Goal: Information Seeking & Learning: Find specific fact

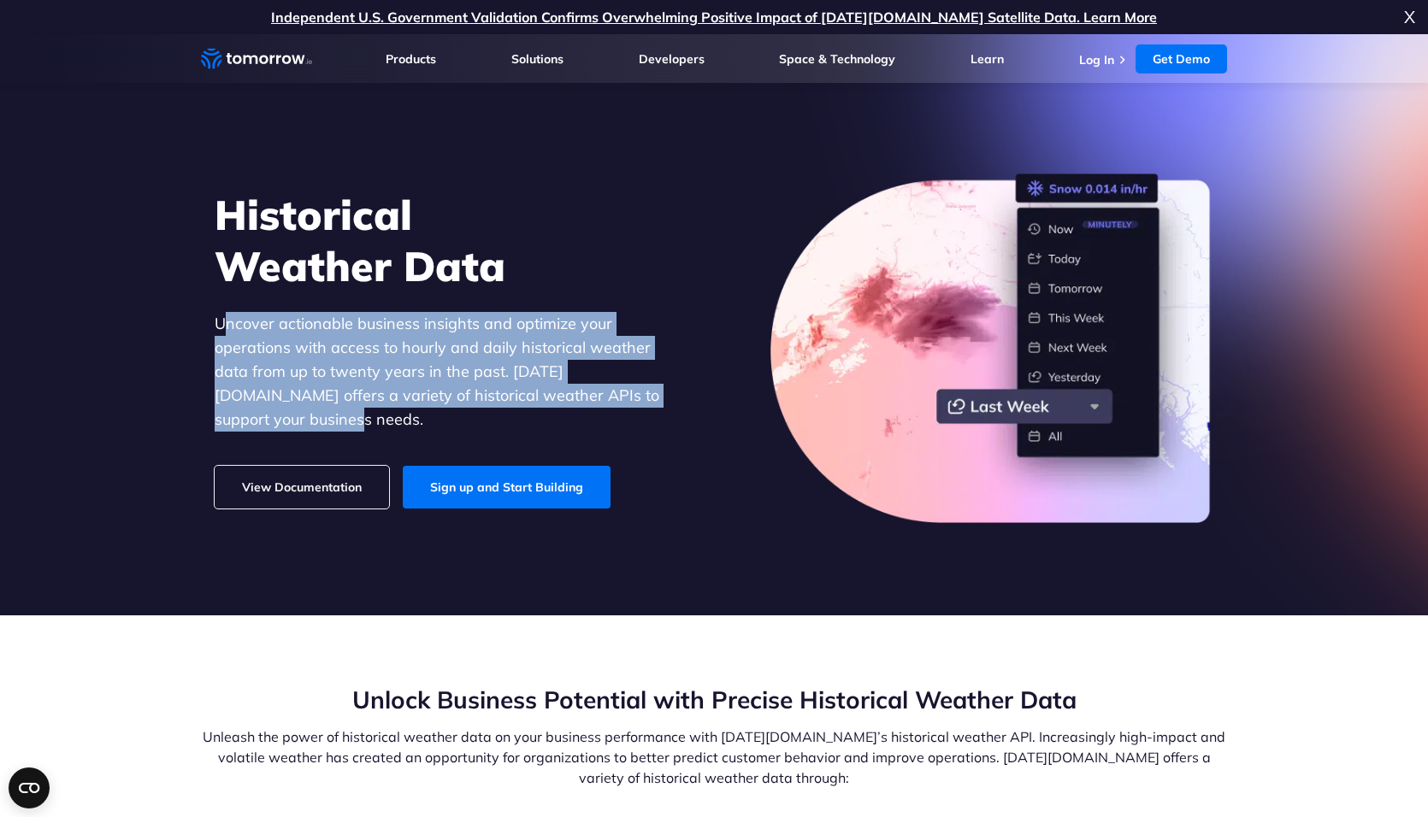
drag, startPoint x: 628, startPoint y: 414, endPoint x: 221, endPoint y: 330, distance: 416.3
click at [221, 330] on p "Uncover actionable business insights and optimize your operations with access t…" at bounding box center [450, 372] width 470 height 120
click at [228, 330] on p "Uncover actionable business insights and optimize your operations with access t…" at bounding box center [450, 372] width 470 height 120
click at [516, 326] on p "Uncover actionable business insights and optimize your operations with access t…" at bounding box center [450, 372] width 470 height 120
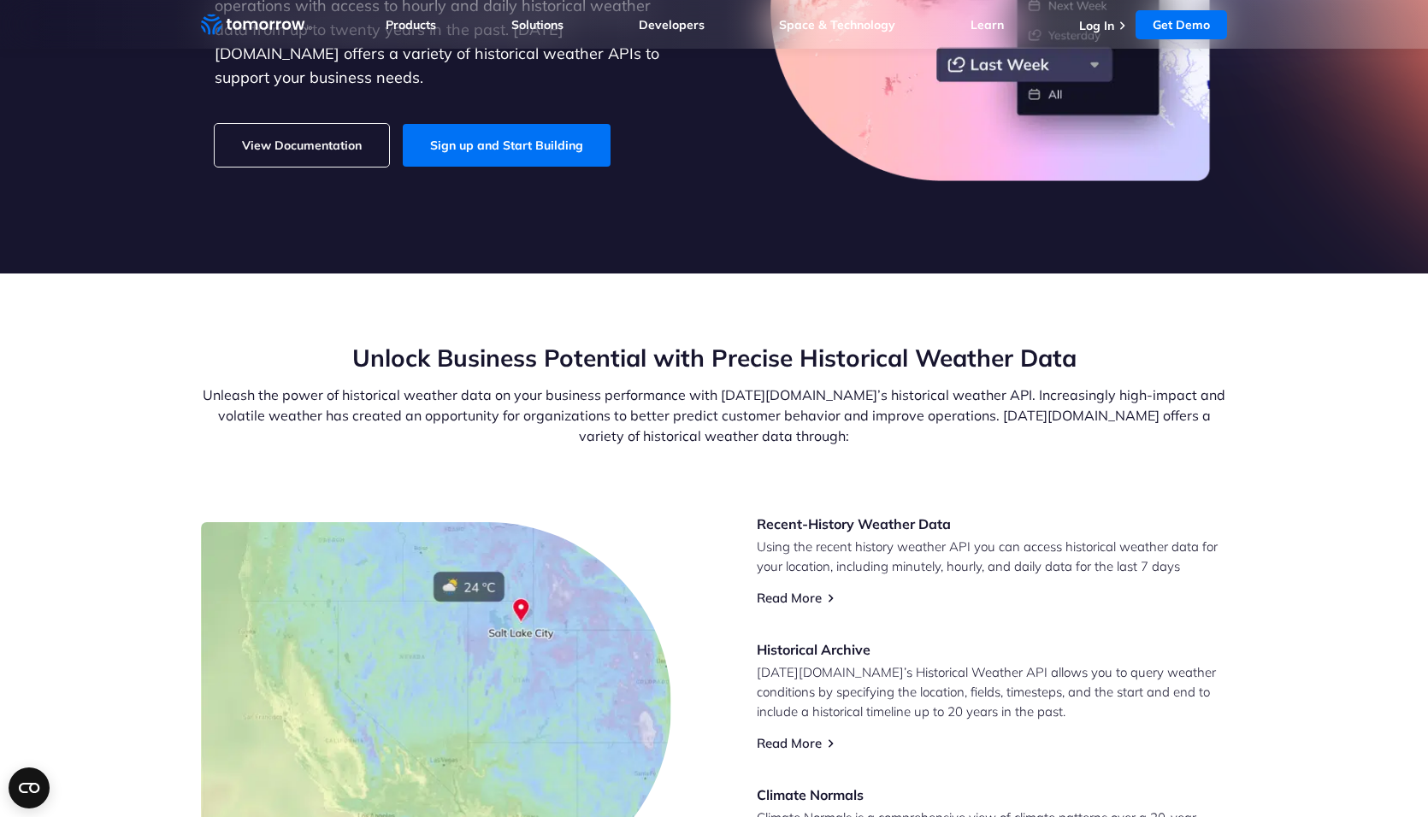
click at [661, 368] on h2 "Unlock Business Potential with Precise Historical Weather Data" at bounding box center [714, 358] width 1026 height 32
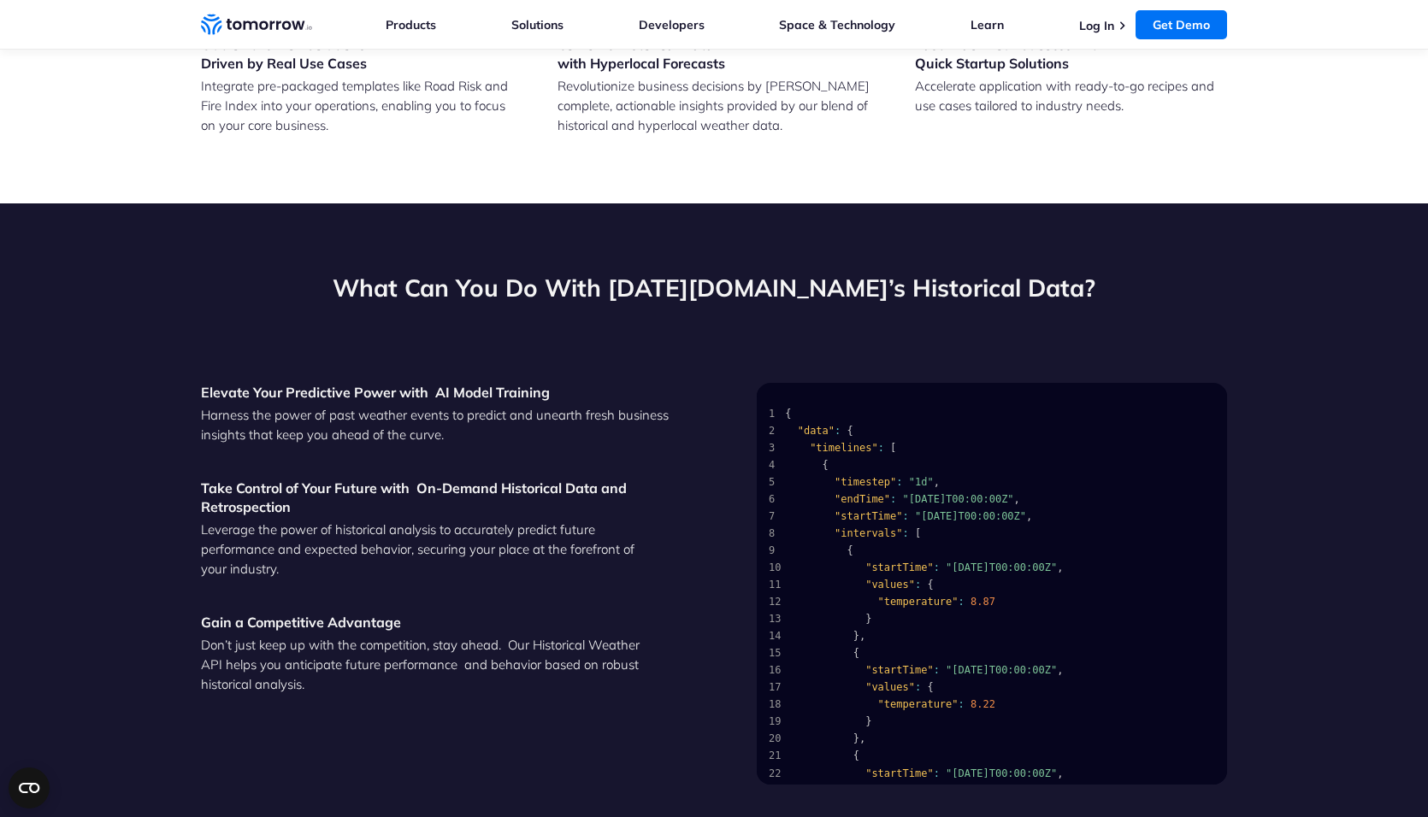
scroll to position [1882, 0]
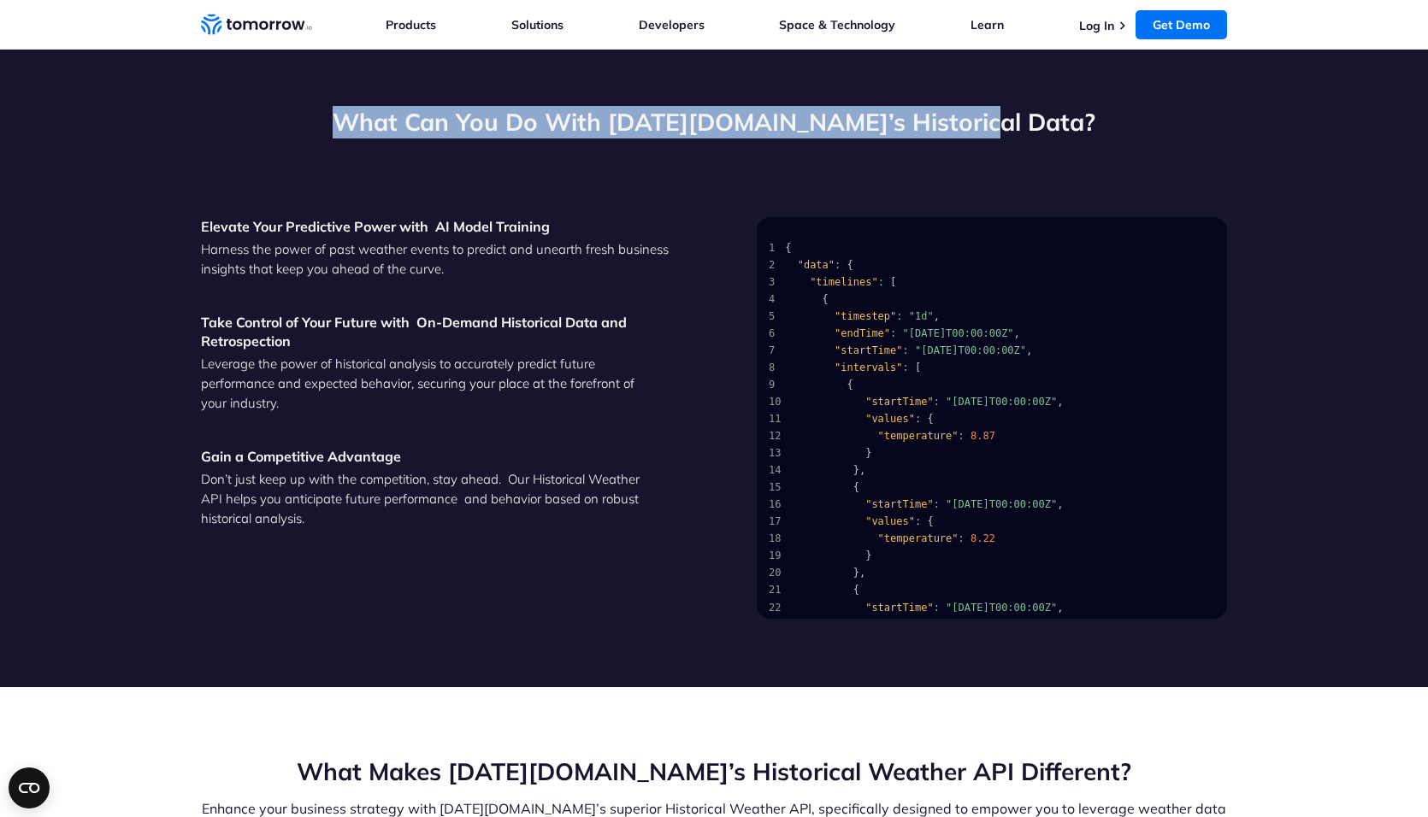
drag, startPoint x: 403, startPoint y: 120, endPoint x: 1031, endPoint y: 112, distance: 628.4
click at [1031, 112] on h2 "What Can You Do With [DATE][DOMAIN_NAME]’s Historical Data?" at bounding box center [714, 122] width 1026 height 32
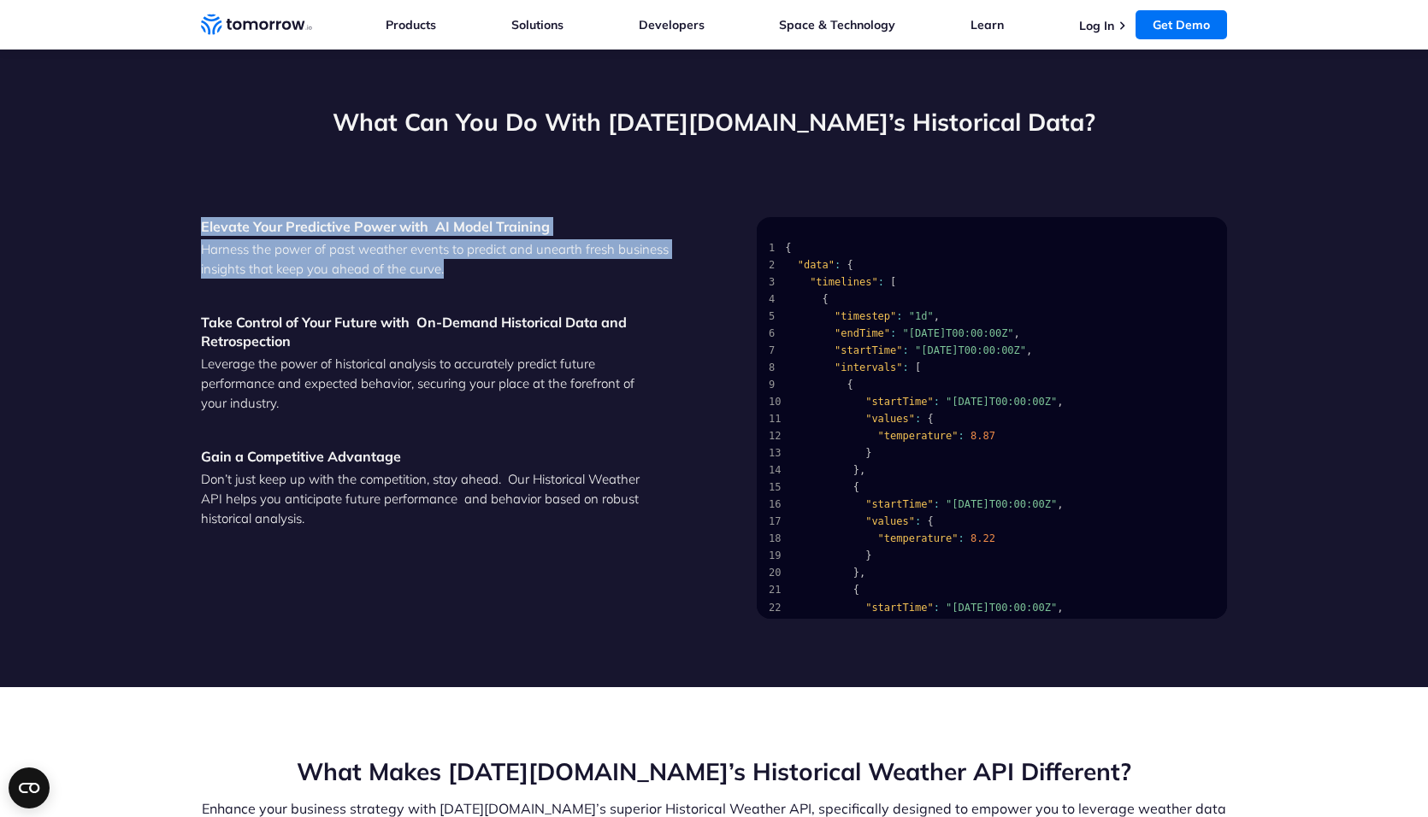
drag, startPoint x: 453, startPoint y: 268, endPoint x: 197, endPoint y: 226, distance: 260.0
click at [197, 226] on section "What Can You Do With [DATE][DOMAIN_NAME]’s Historical Data? Elevate Your Predic…" at bounding box center [714, 363] width 1428 height 650
drag, startPoint x: 198, startPoint y: 226, endPoint x: 469, endPoint y: 275, distance: 274.7
click at [469, 275] on section "What Can You Do With [DATE][DOMAIN_NAME]’s Historical Data? Elevate Your Predic…" at bounding box center [714, 363] width 1428 height 650
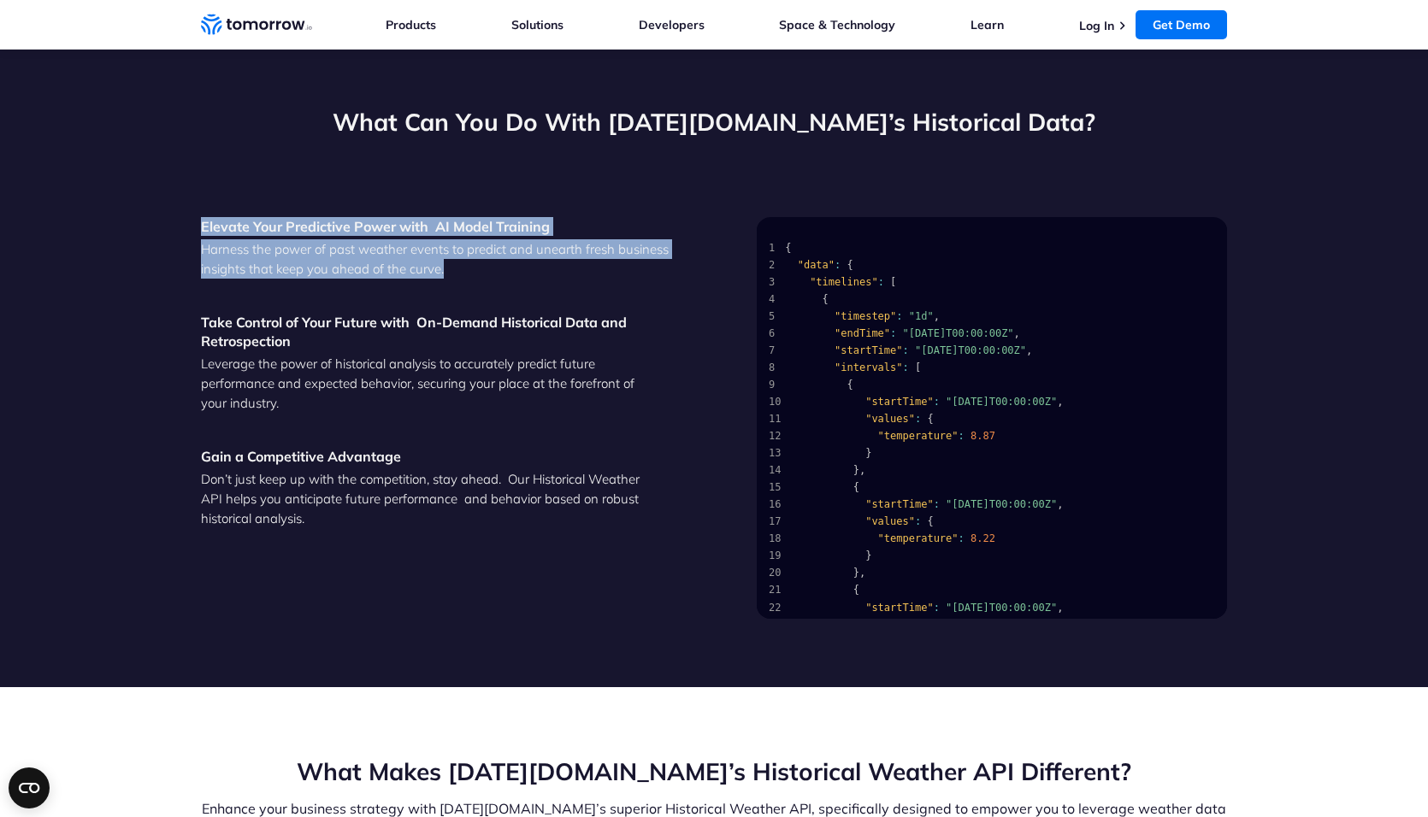
click at [469, 275] on p "Harness the power of past weather events to predict and unearth fresh business …" at bounding box center [436, 258] width 470 height 39
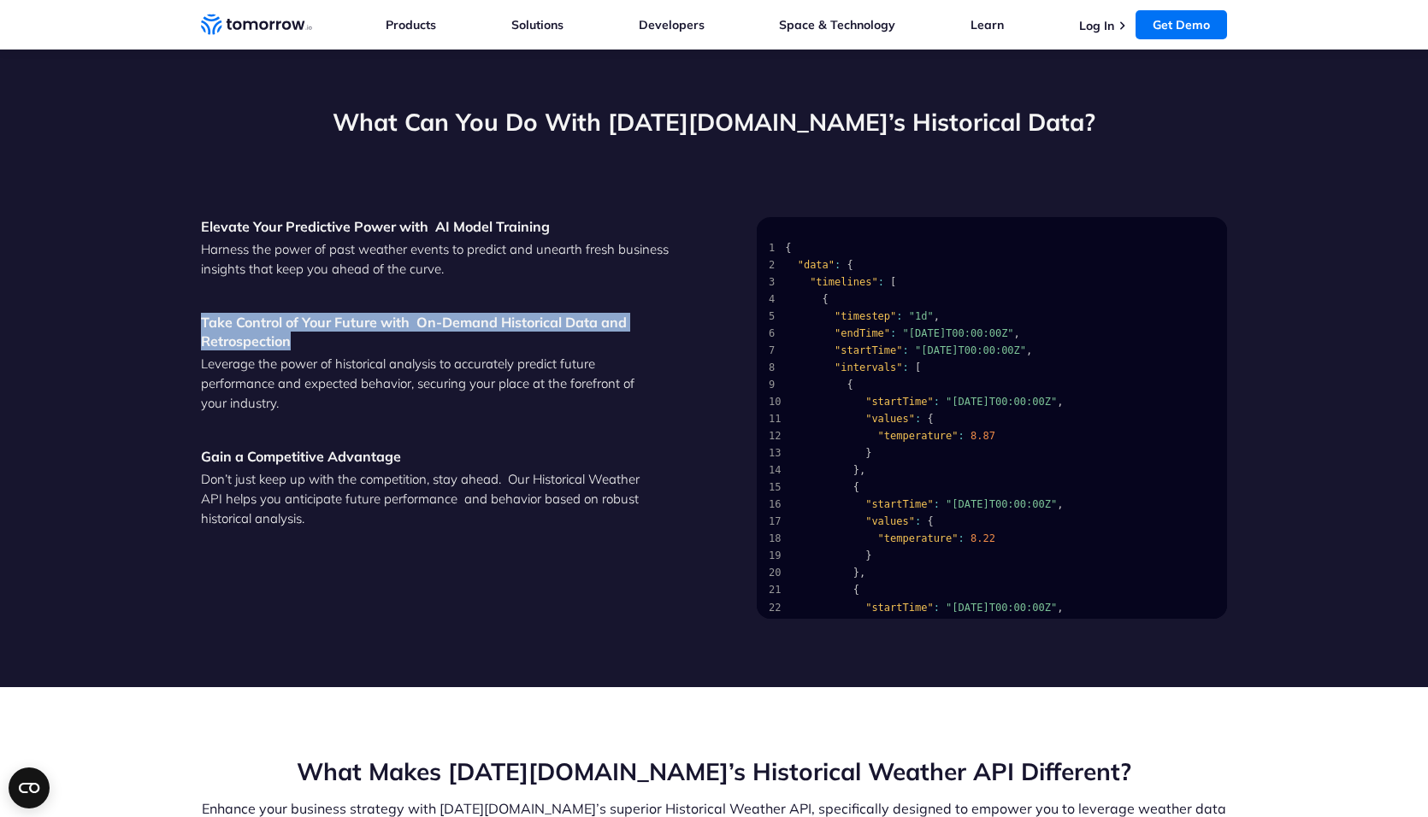
drag, startPoint x: 339, startPoint y: 348, endPoint x: 180, endPoint y: 315, distance: 162.3
click at [180, 315] on section "What Can You Do With [DATE][DOMAIN_NAME]’s Historical Data? Elevate Your Predic…" at bounding box center [714, 363] width 1428 height 650
click at [186, 315] on section "What Can You Do With [DATE][DOMAIN_NAME]’s Historical Data? Elevate Your Predic…" at bounding box center [714, 363] width 1428 height 650
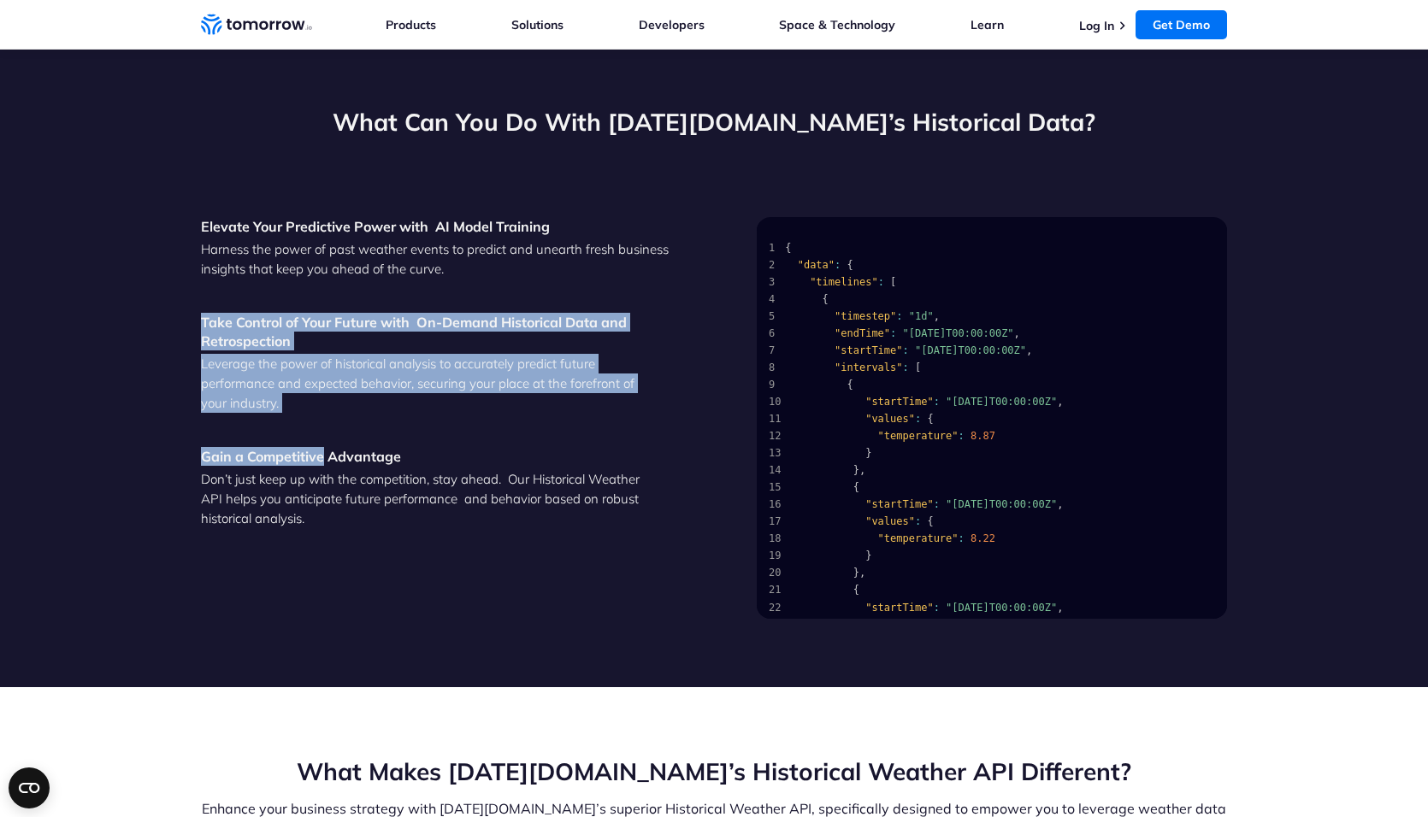
drag, startPoint x: 196, startPoint y: 309, endPoint x: 327, endPoint y: 413, distance: 166.8
click at [327, 413] on section "What Can You Do With [DATE][DOMAIN_NAME]’s Historical Data? Elevate Your Predic…" at bounding box center [714, 363] width 1428 height 650
click at [327, 413] on div "Elevate Your Predictive Power with  AI Model Training Harness the power of past…" at bounding box center [436, 418] width 470 height 402
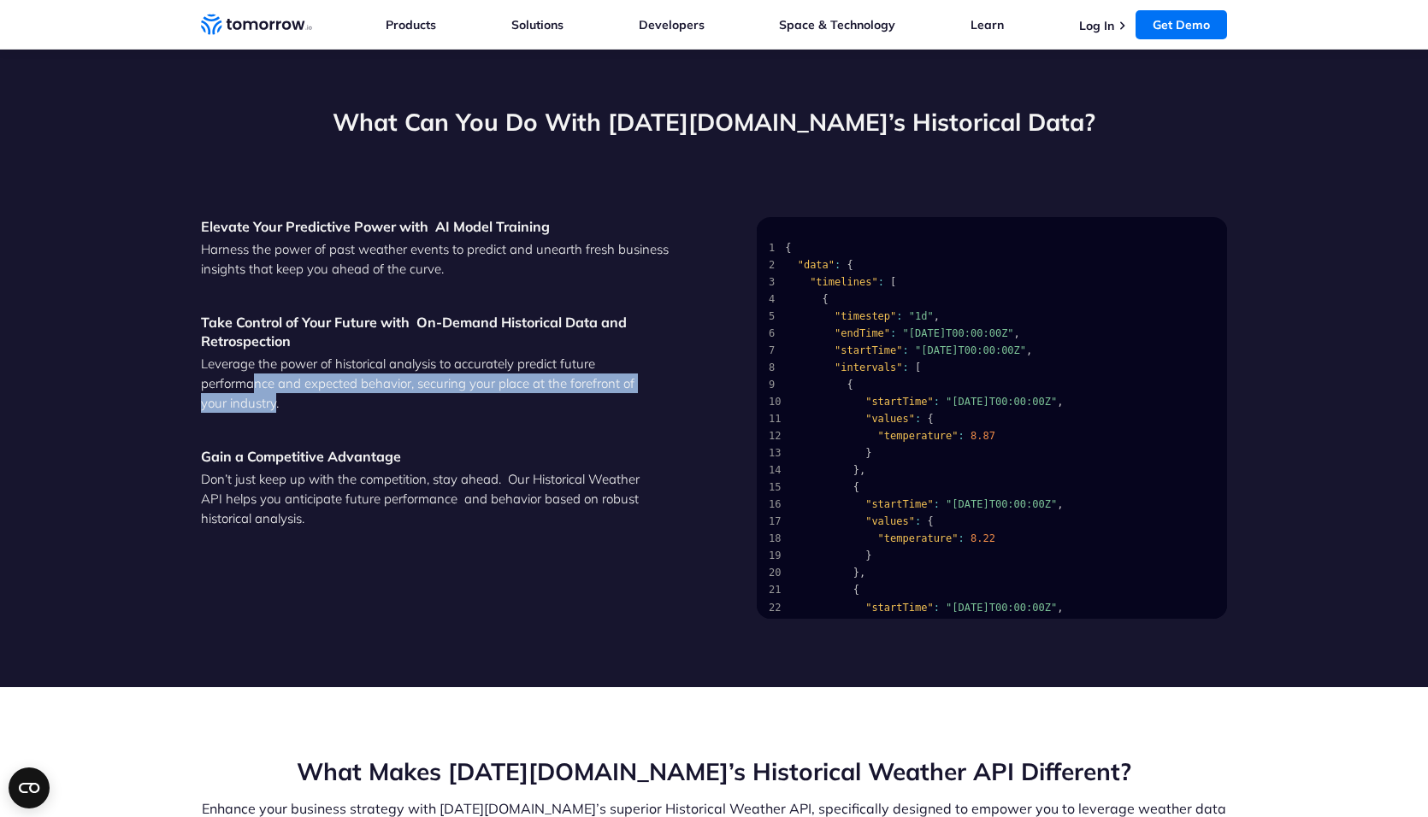
drag, startPoint x: 274, startPoint y: 407, endPoint x: 257, endPoint y: 386, distance: 26.2
click at [257, 386] on p "Leverage the power of historical analysis to accurately predict future performa…" at bounding box center [436, 383] width 470 height 59
drag, startPoint x: 257, startPoint y: 386, endPoint x: 284, endPoint y: 391, distance: 26.8
click at [284, 391] on p "Leverage the power of historical analysis to accurately predict future performa…" at bounding box center [436, 383] width 470 height 59
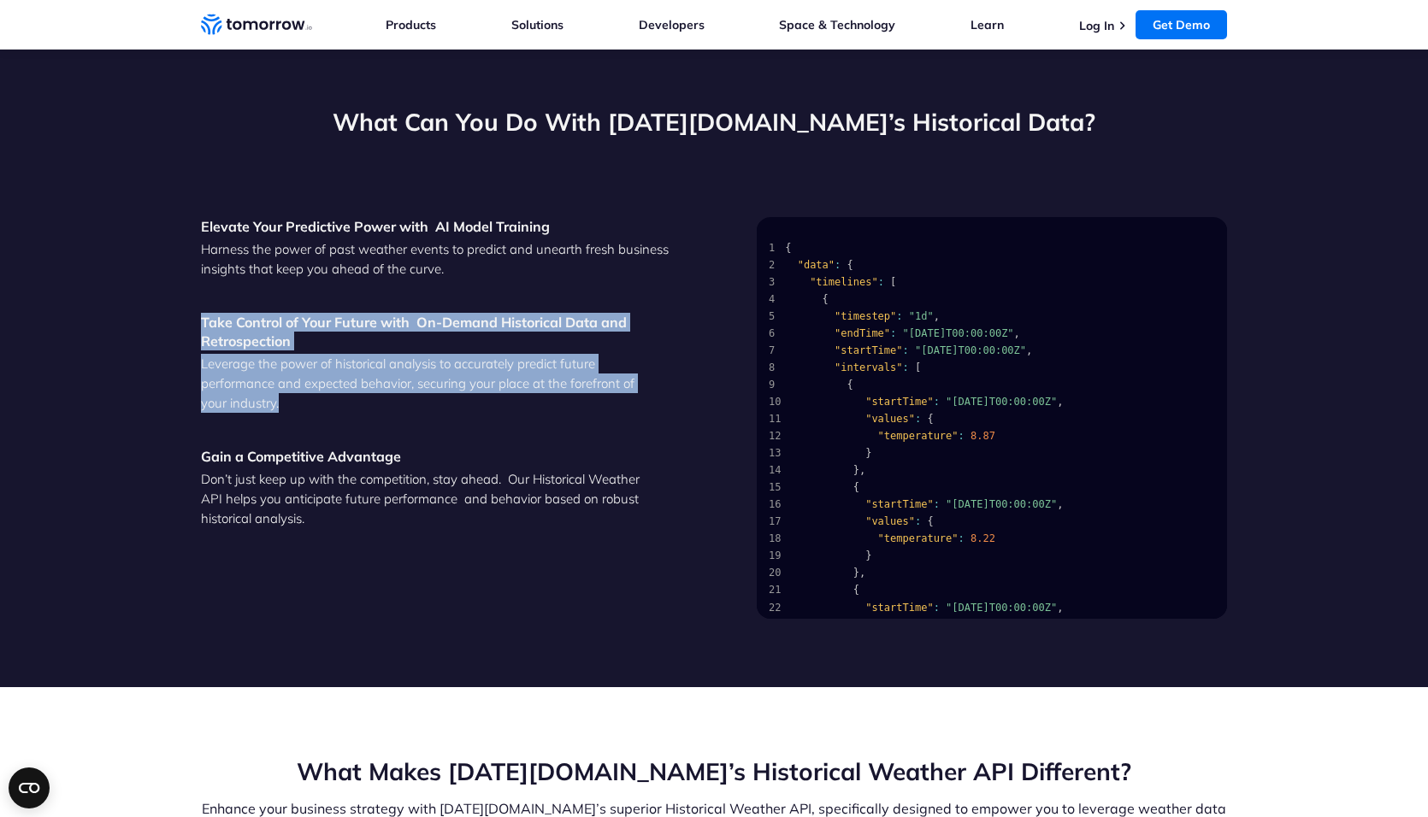
drag, startPoint x: 323, startPoint y: 398, endPoint x: 199, endPoint y: 321, distance: 145.9
click at [199, 321] on section "What Can You Do With [DATE][DOMAIN_NAME]’s Historical Data? Elevate Your Predic…" at bounding box center [714, 363] width 1428 height 650
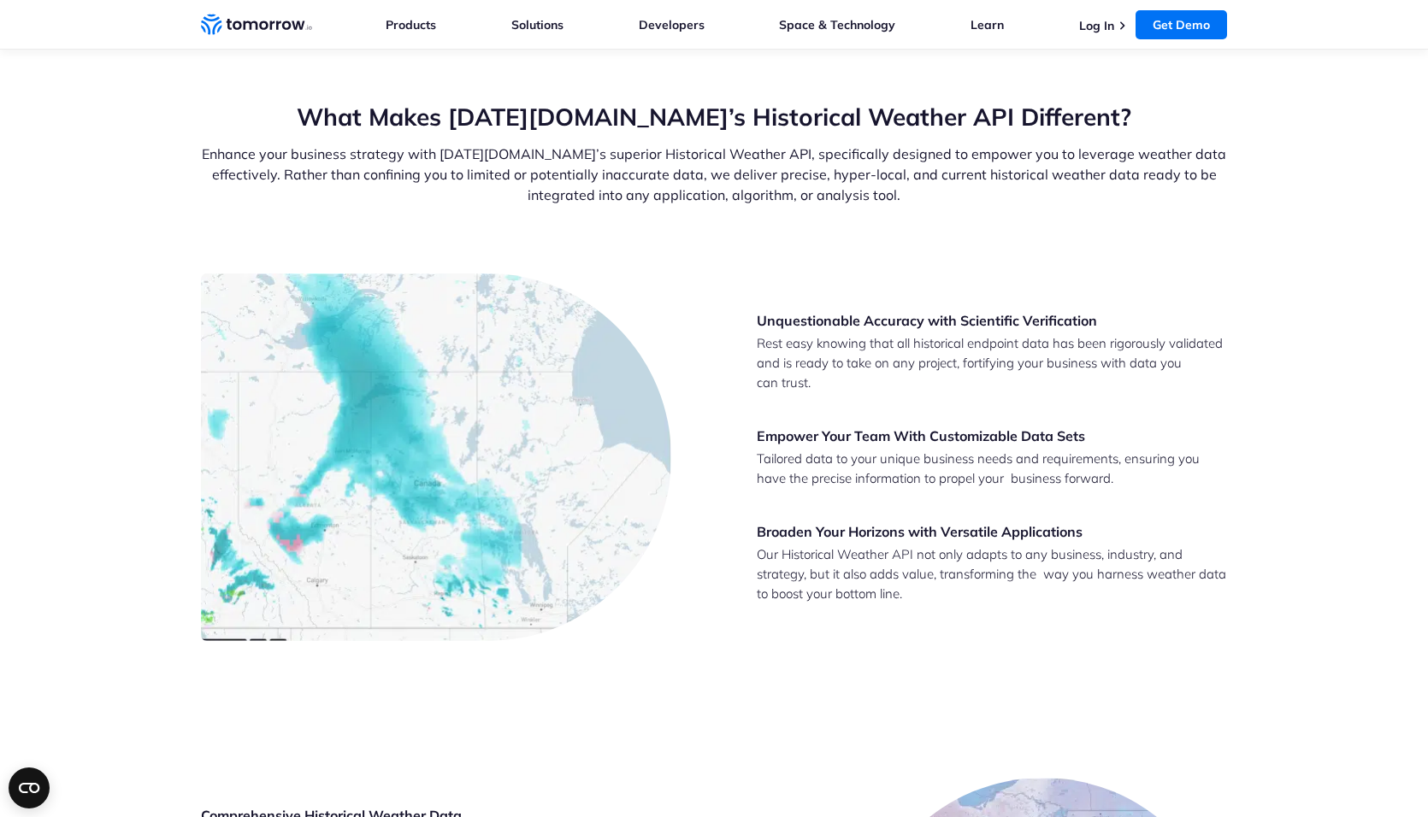
scroll to position [2395, 0]
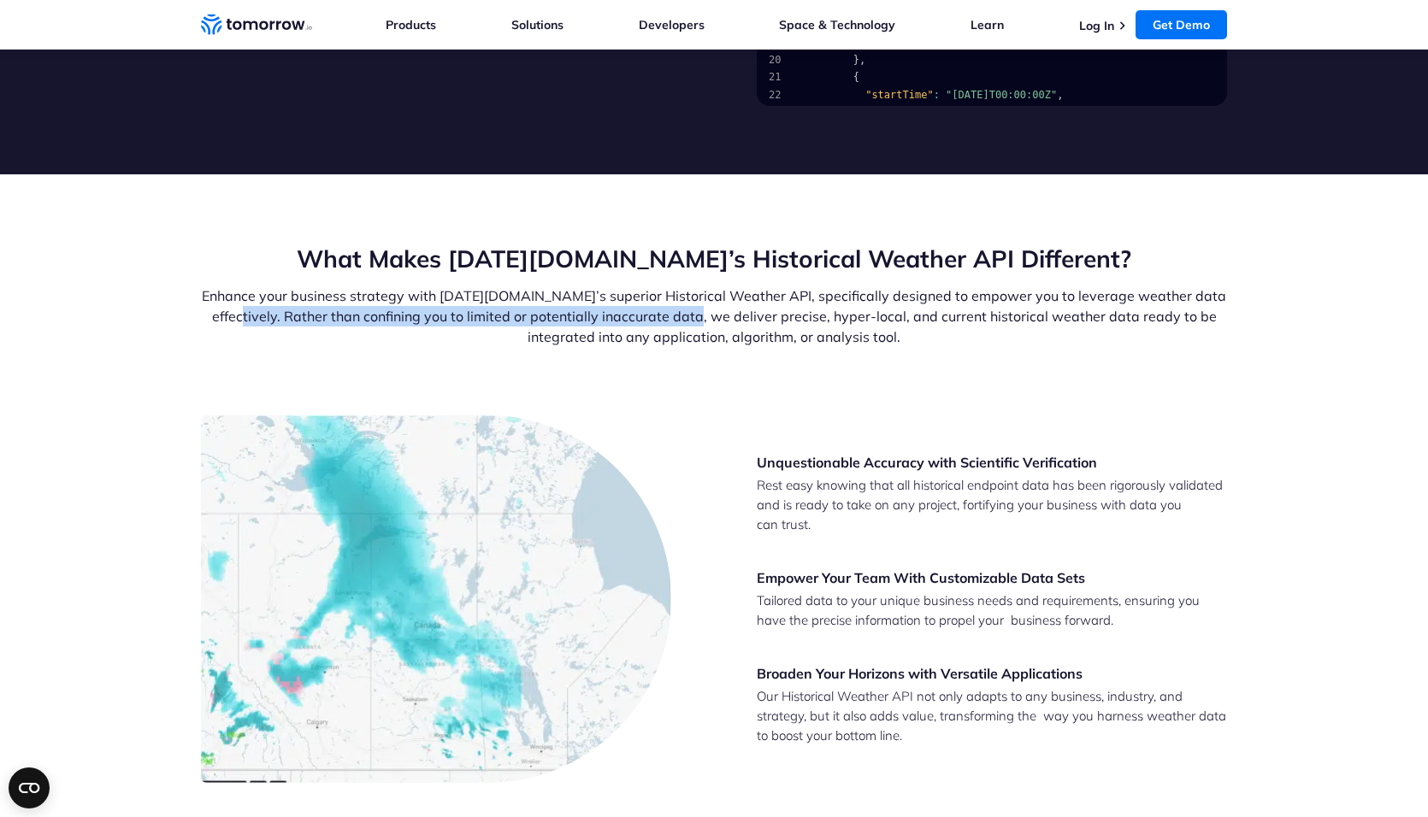
drag, startPoint x: 212, startPoint y: 315, endPoint x: 670, endPoint y: 311, distance: 458.3
click at [670, 311] on p "Enhance your business strategy with [DATE][DOMAIN_NAME]’s superior Historical W…" at bounding box center [714, 317] width 1026 height 62
drag, startPoint x: 630, startPoint y: 316, endPoint x: 743, endPoint y: 319, distance: 112.9
click at [743, 319] on p "Enhance your business strategy with [DATE][DOMAIN_NAME]’s superior Historical W…" at bounding box center [714, 317] width 1026 height 62
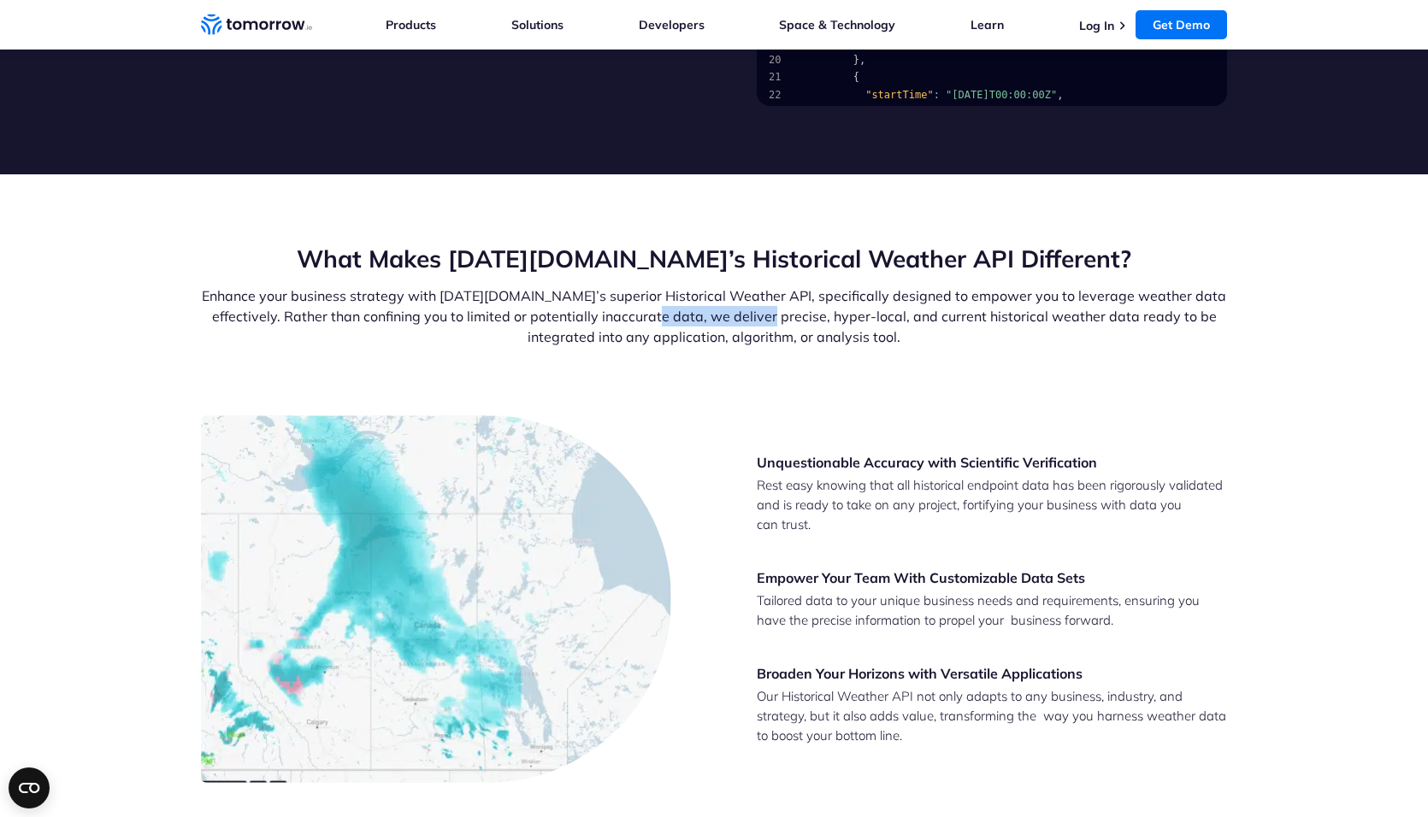
click at [743, 319] on p "Enhance your business strategy with [DATE][DOMAIN_NAME]’s superior Historical W…" at bounding box center [714, 317] width 1026 height 62
drag, startPoint x: 751, startPoint y: 319, endPoint x: 834, endPoint y: 319, distance: 83.8
click at [834, 319] on p "Enhance your business strategy with [DATE][DOMAIN_NAME]’s superior Historical W…" at bounding box center [714, 317] width 1026 height 62
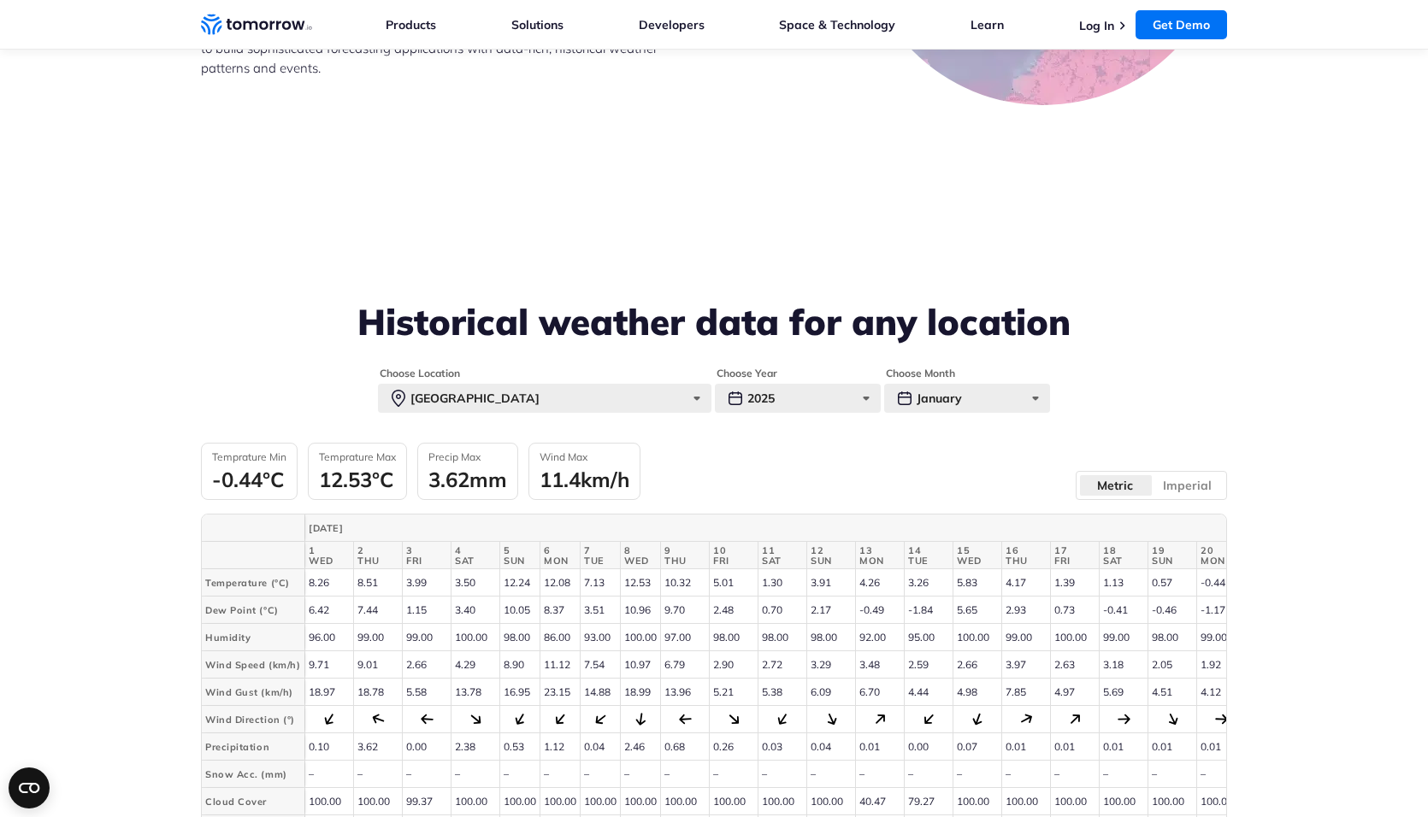
scroll to position [3677, 0]
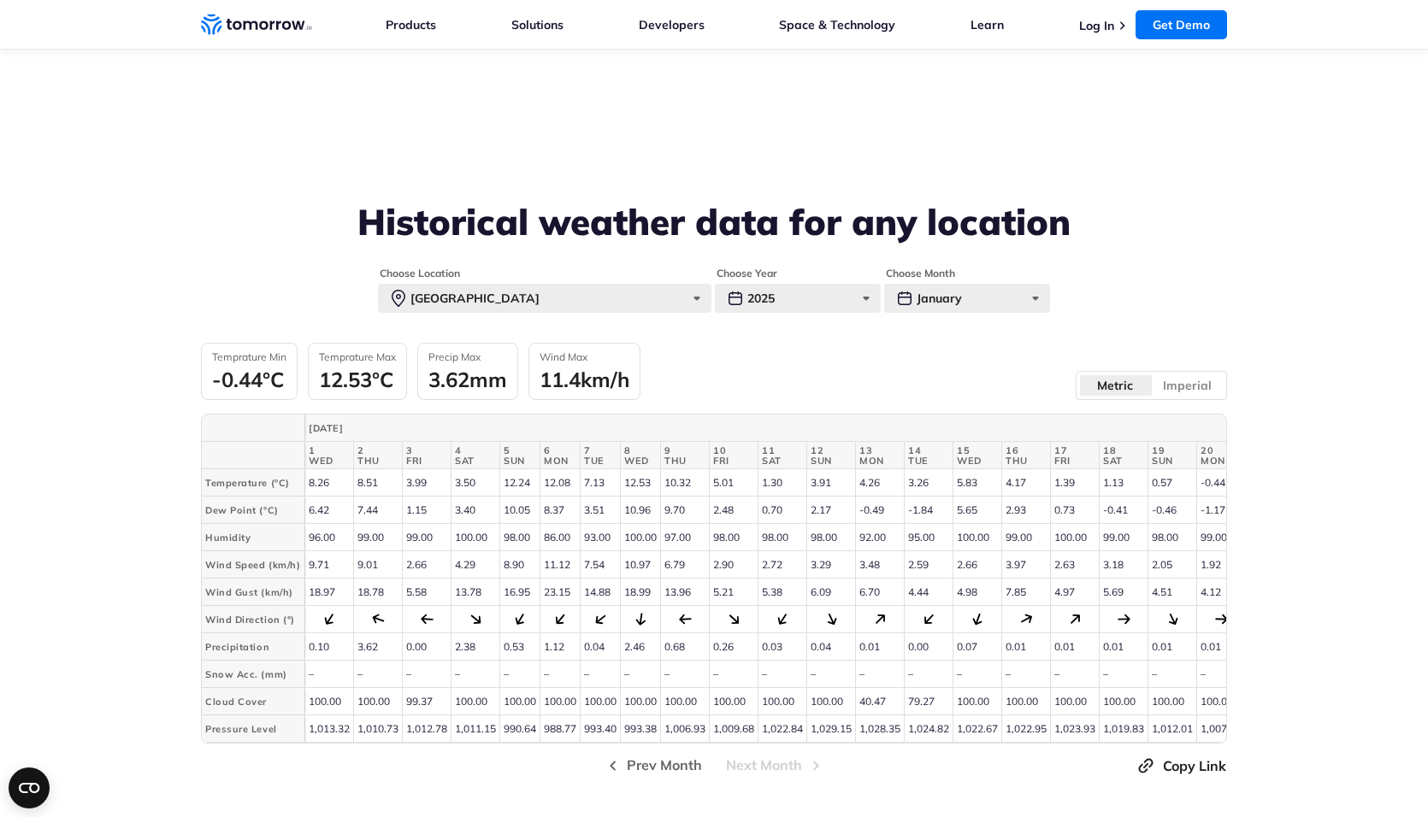
click at [492, 496] on td "3.50" at bounding box center [475, 482] width 49 height 27
click at [685, 294] on div "[GEOGRAPHIC_DATA]" at bounding box center [544, 298] width 333 height 29
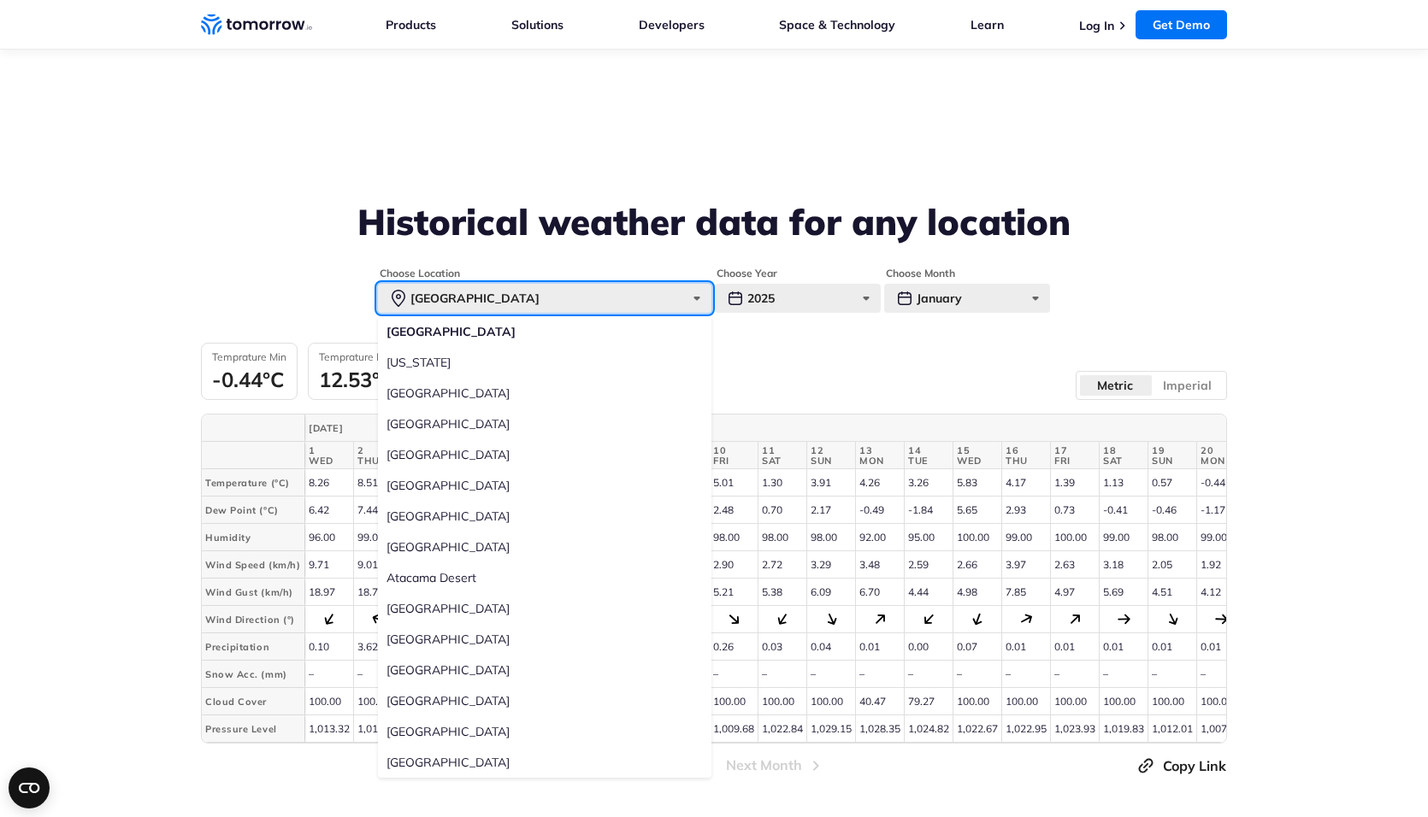
click at [685, 294] on div "[GEOGRAPHIC_DATA]" at bounding box center [544, 298] width 333 height 29
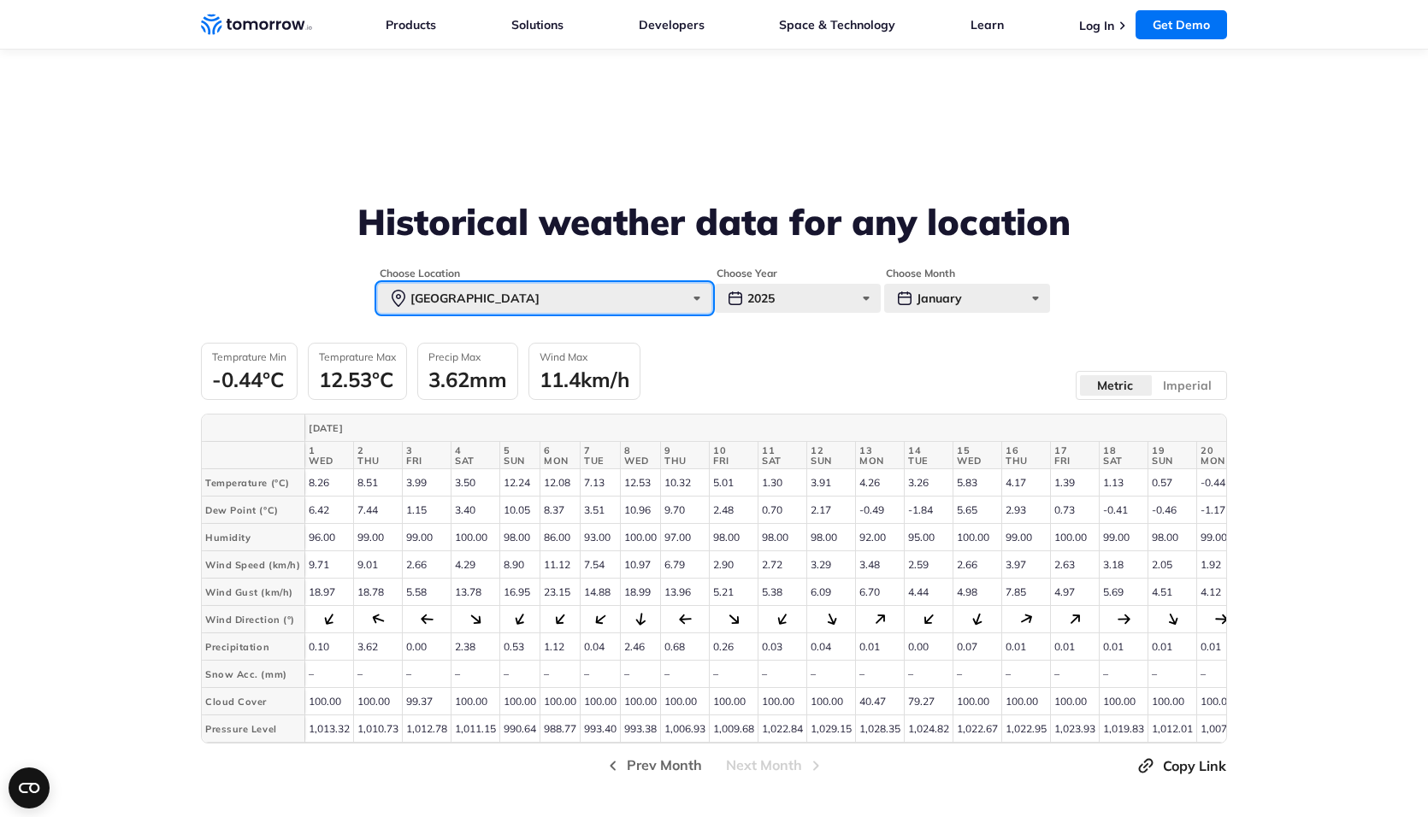
click at [685, 294] on div "[GEOGRAPHIC_DATA]" at bounding box center [544, 298] width 333 height 29
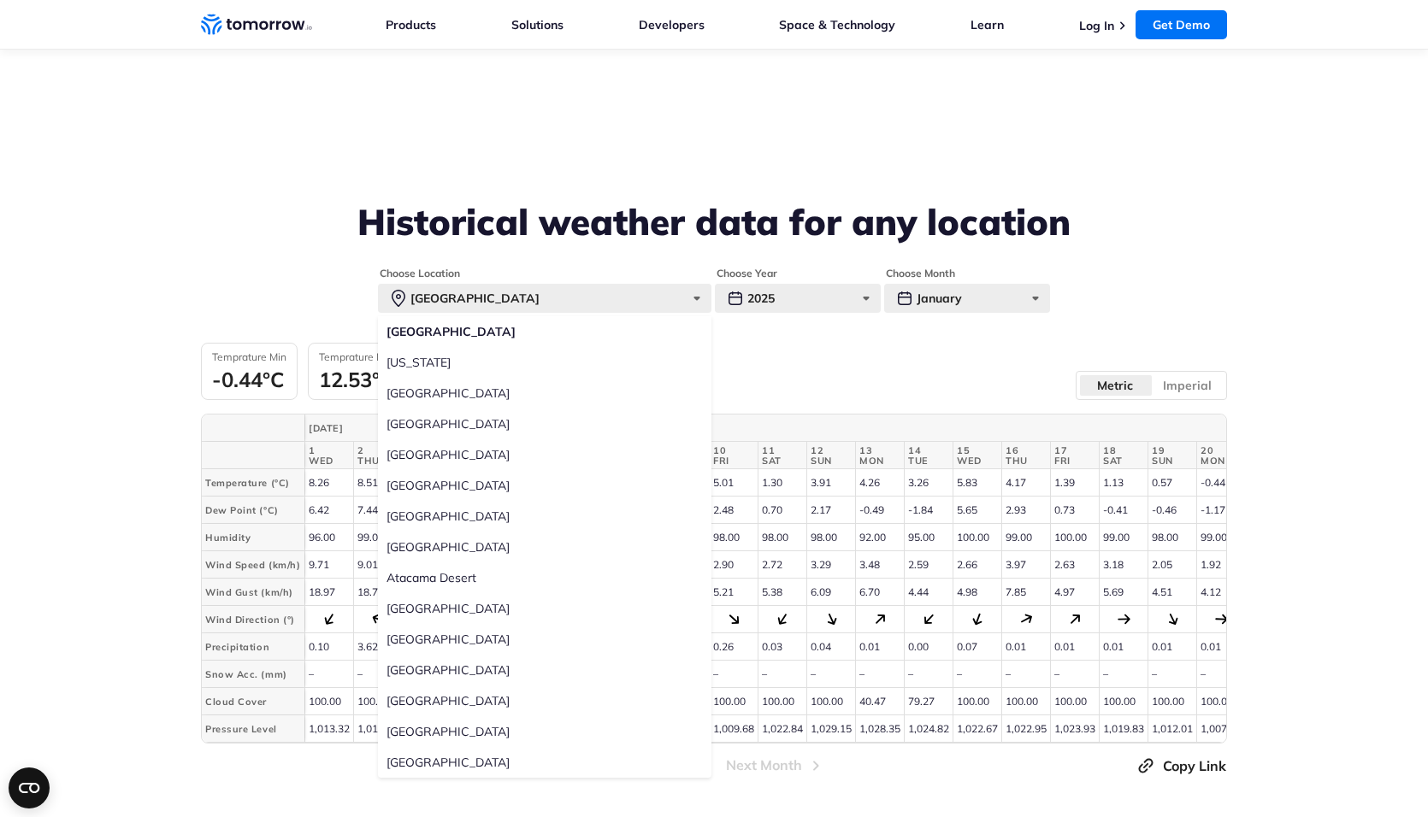
click at [428, 452] on label "[GEOGRAPHIC_DATA]" at bounding box center [544, 454] width 333 height 31
click at [0, 0] on input "[GEOGRAPHIC_DATA]" at bounding box center [0, 0] width 0 height 0
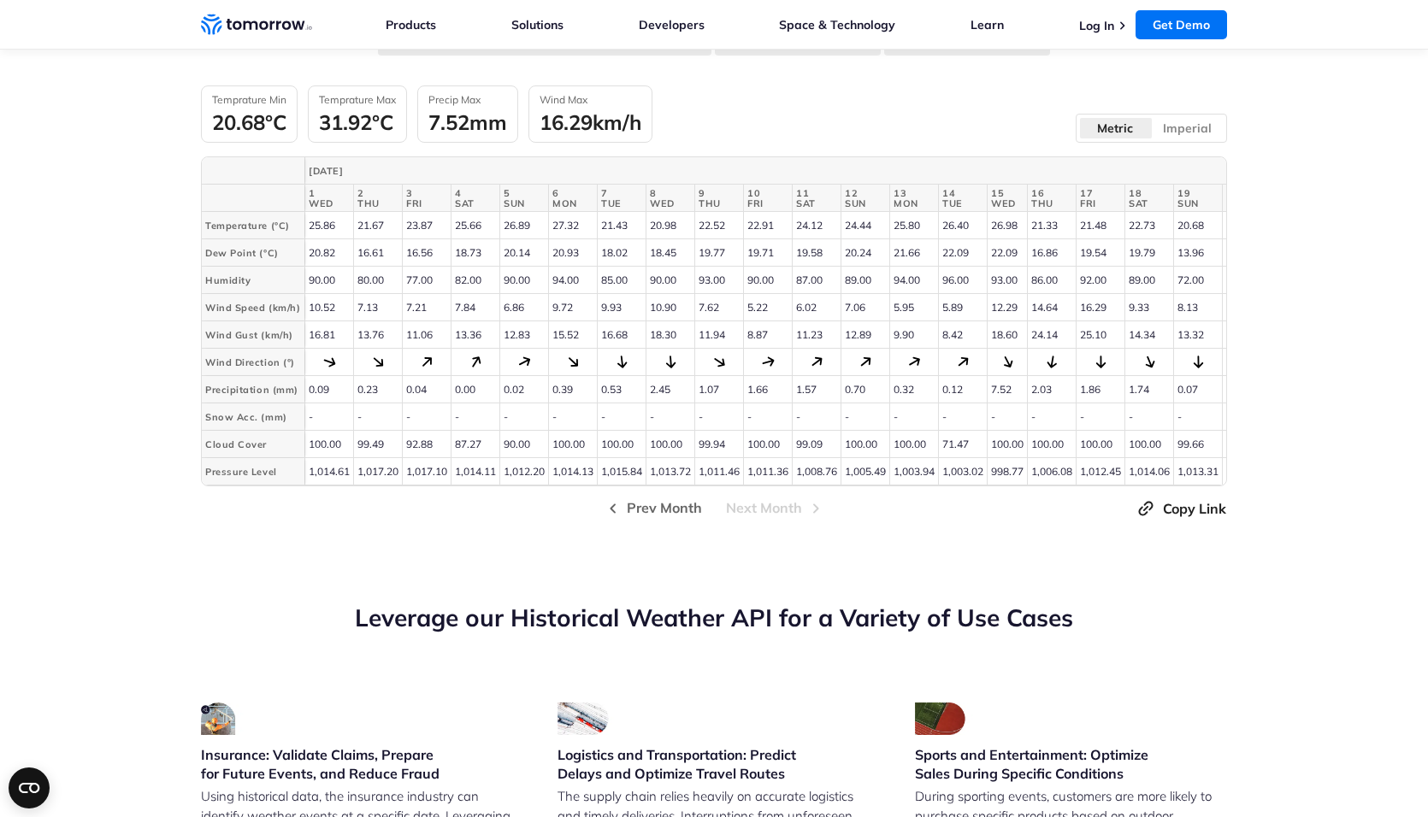
scroll to position [3934, 0]
click at [338, 303] on td "10.52" at bounding box center [328, 308] width 49 height 27
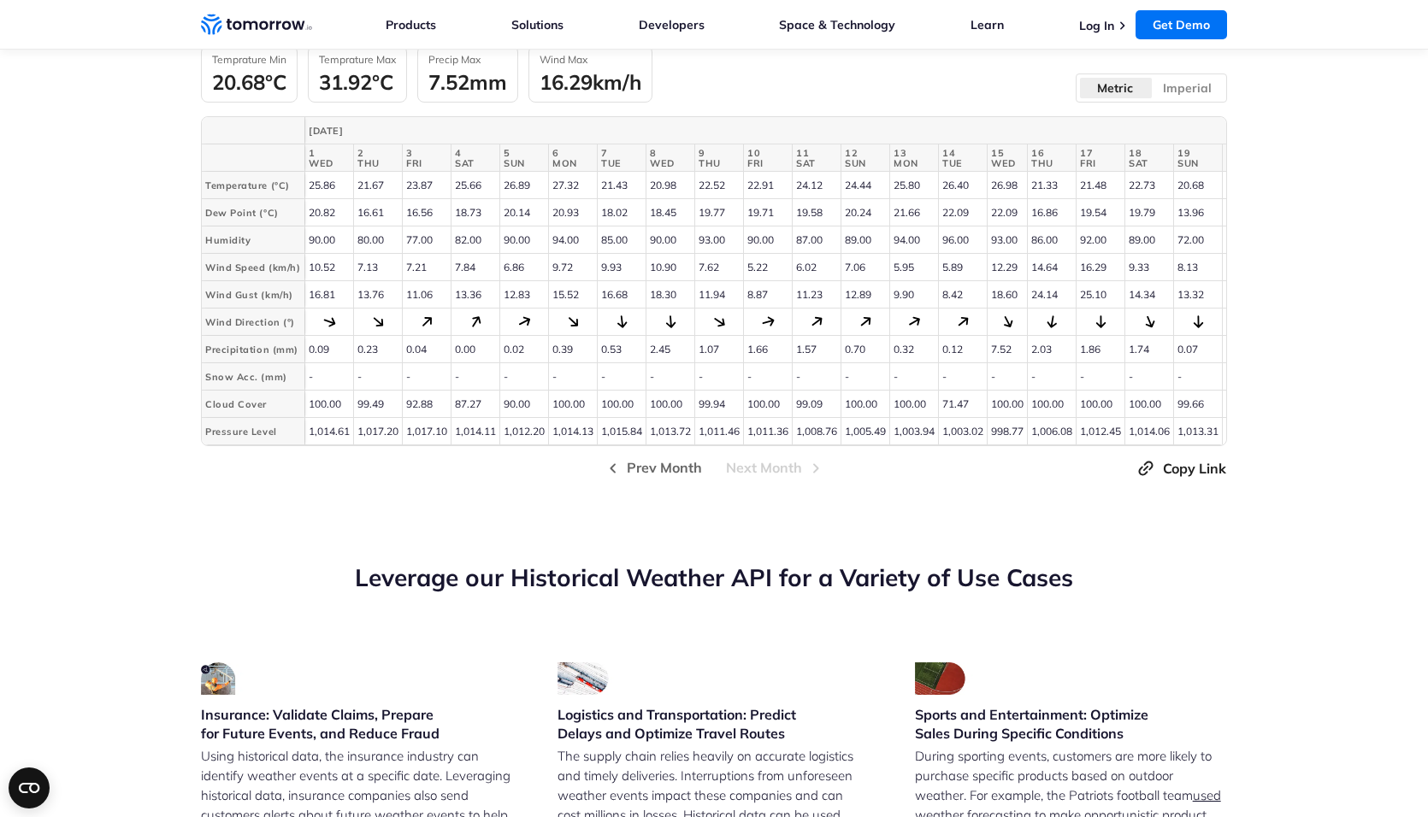
scroll to position [4276, 0]
